Goal: Obtain resource: Download file/media

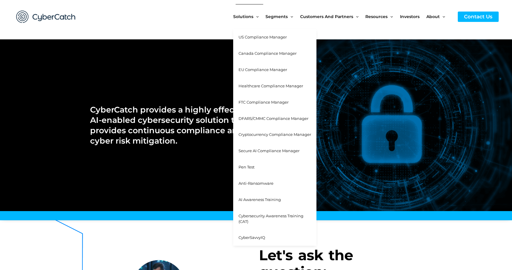
click at [260, 119] on span "DFARS/CMMC Compliance Manager" at bounding box center [274, 118] width 70 height 5
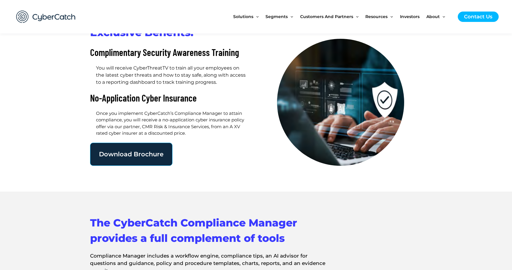
scroll to position [423, 0]
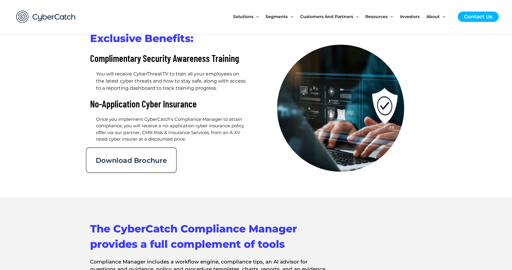
click at [122, 157] on span "Download Brochure" at bounding box center [131, 160] width 71 height 7
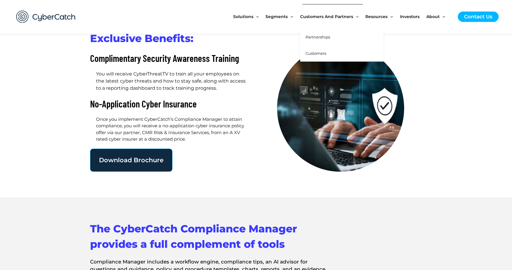
click at [321, 35] on span "Partnerships" at bounding box center [318, 37] width 25 height 5
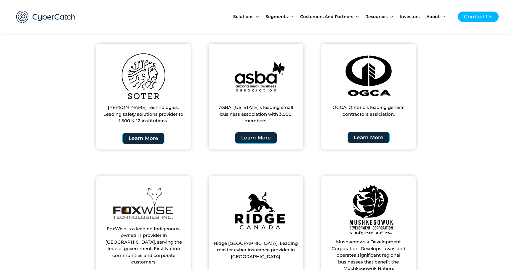
scroll to position [355, 0]
